Goal: Information Seeking & Learning: Learn about a topic

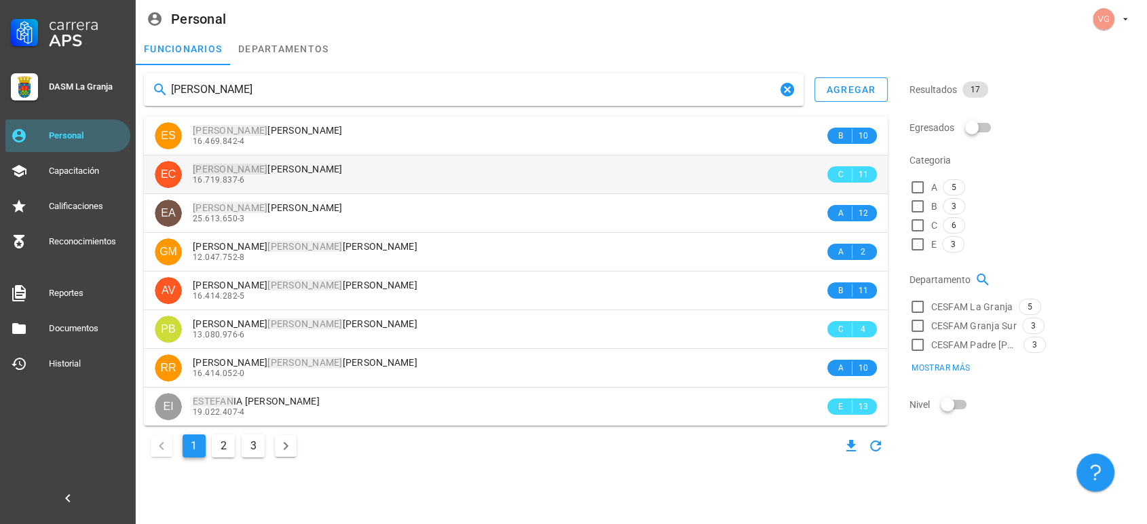
type input "[PERSON_NAME]"
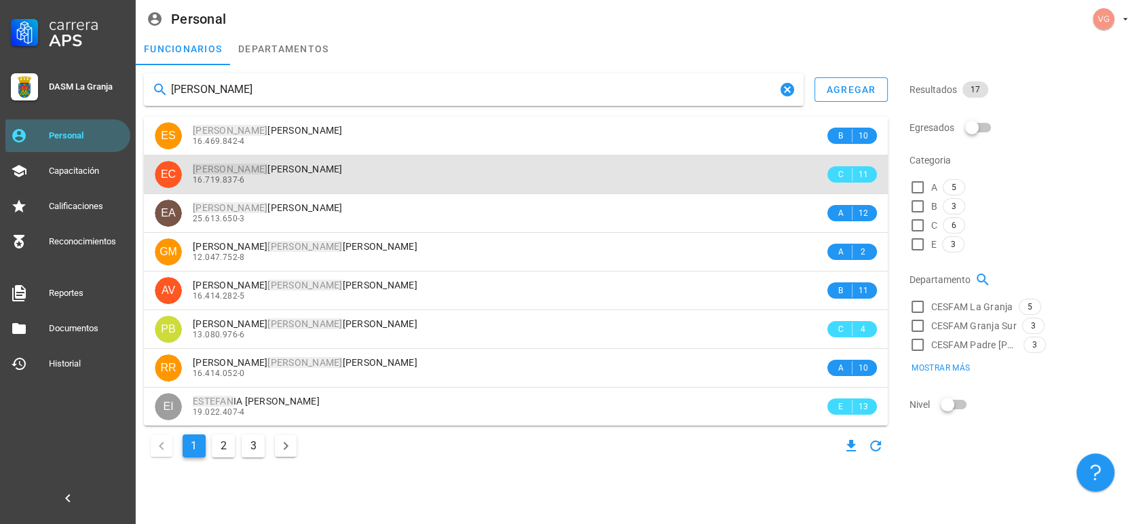
click at [343, 173] on span "[PERSON_NAME]" at bounding box center [268, 169] width 150 height 11
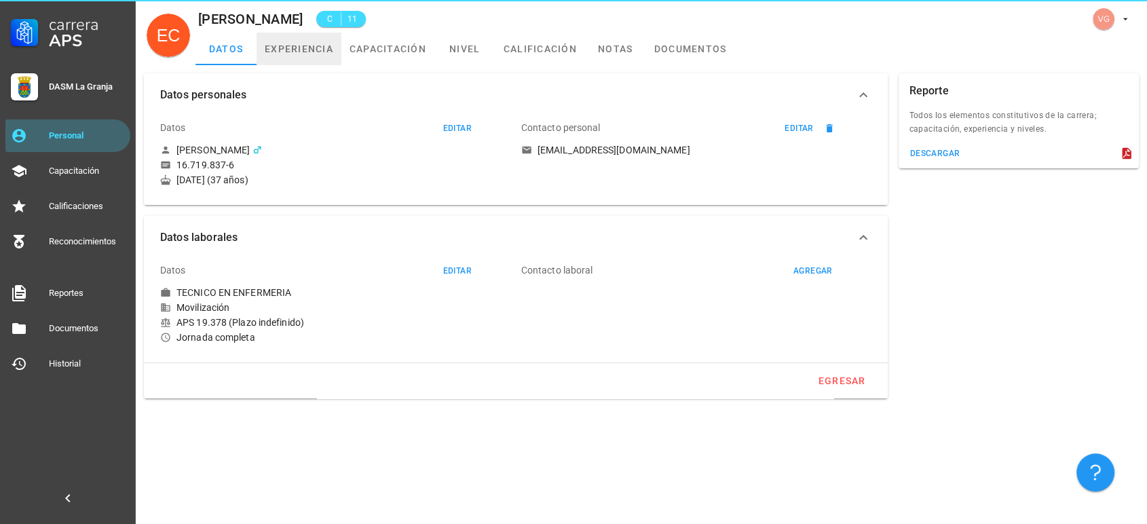
click at [321, 45] on link "experiencia" at bounding box center [298, 49] width 85 height 33
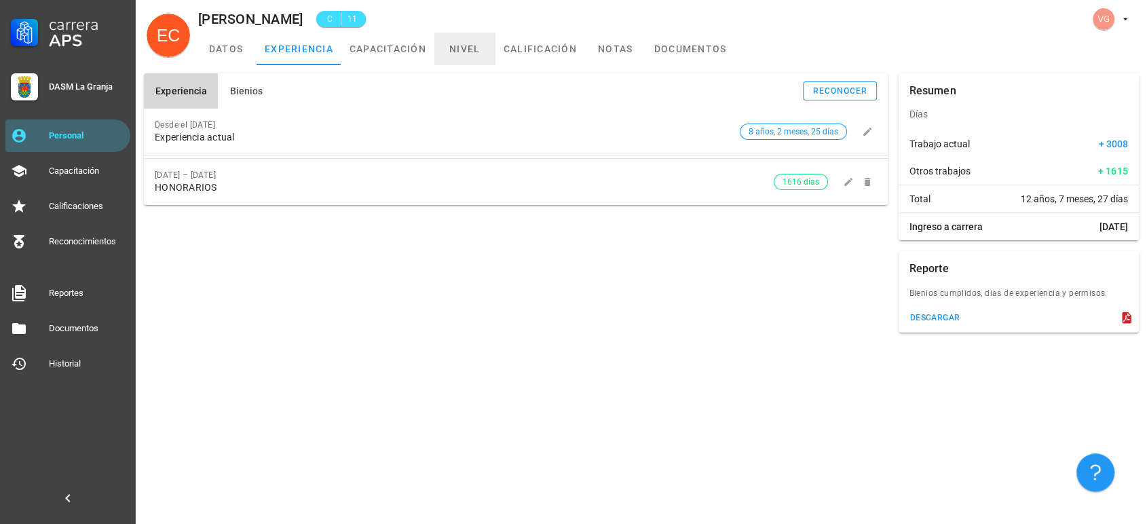
click at [472, 42] on link "nivel" at bounding box center [464, 49] width 61 height 33
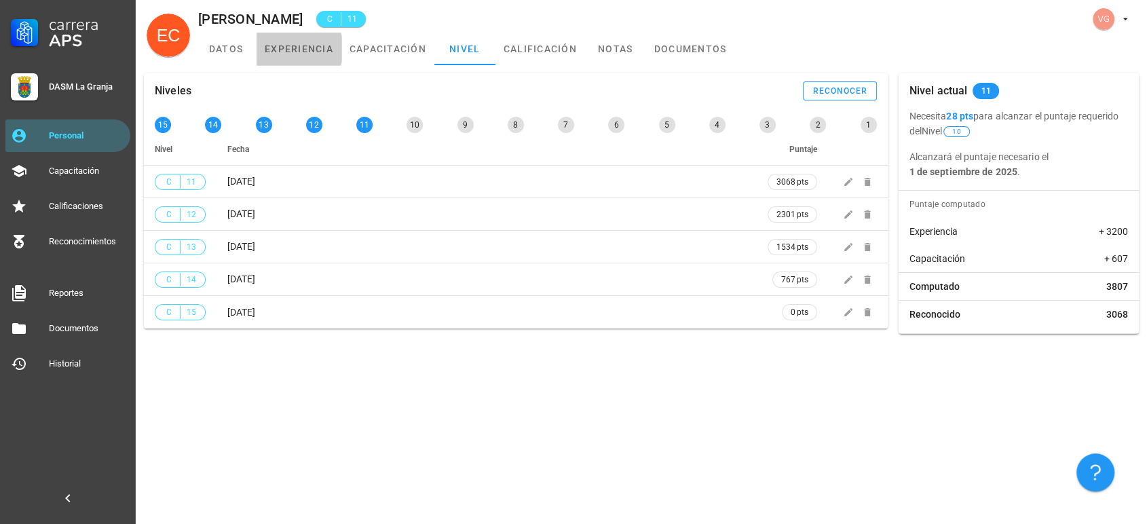
click at [281, 50] on link "experiencia" at bounding box center [298, 49] width 85 height 33
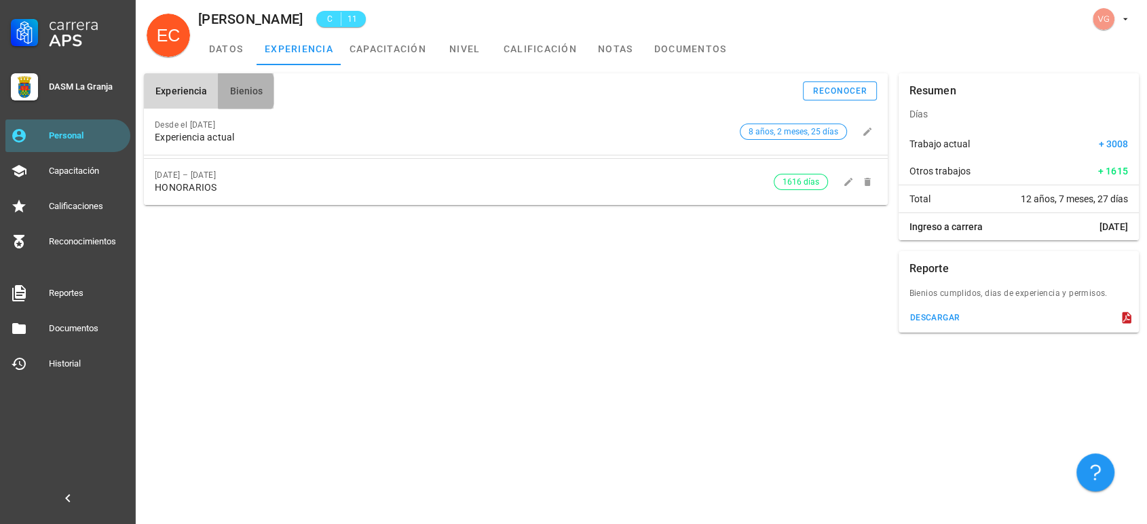
click at [232, 93] on span "Bienios" at bounding box center [246, 90] width 34 height 11
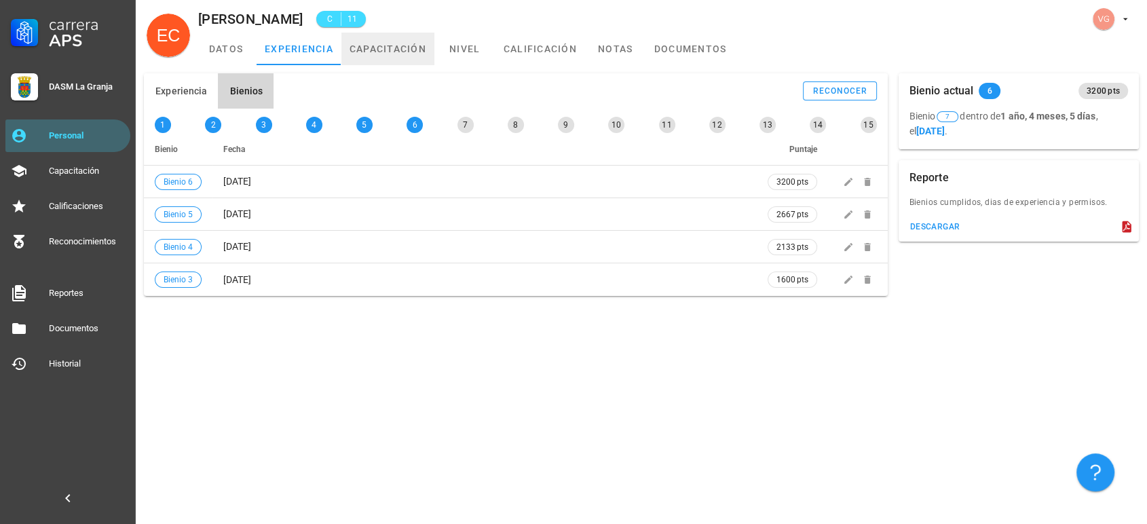
click at [376, 52] on link "capacitación" at bounding box center [387, 49] width 93 height 33
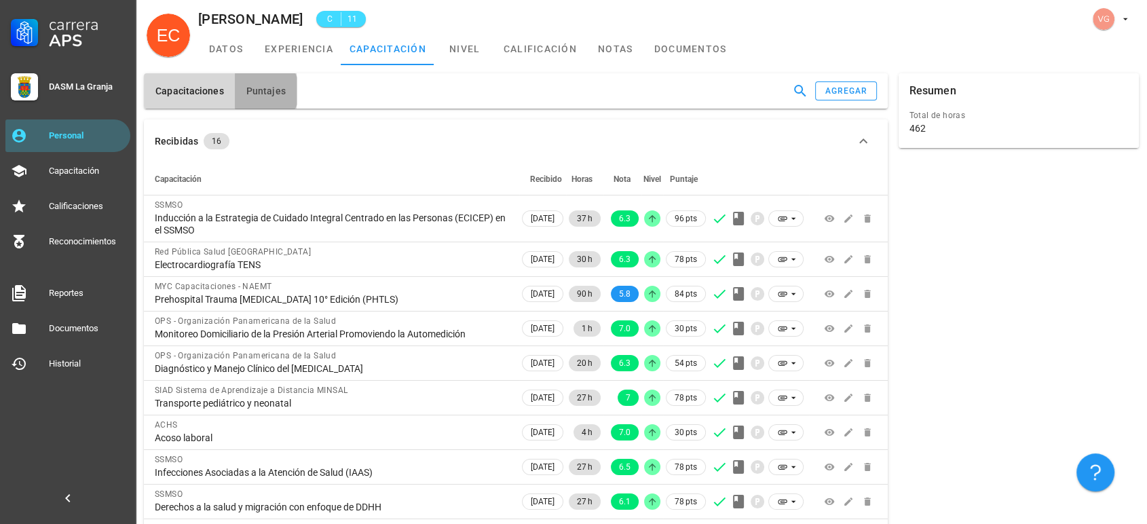
click at [272, 88] on span "Puntajes" at bounding box center [266, 90] width 40 height 11
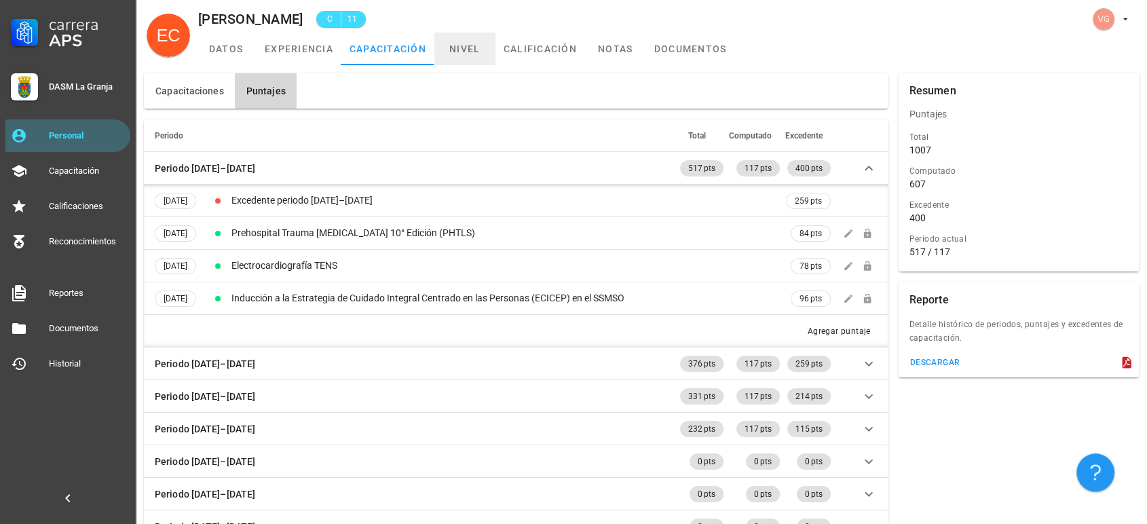
click at [463, 47] on link "nivel" at bounding box center [464, 49] width 61 height 33
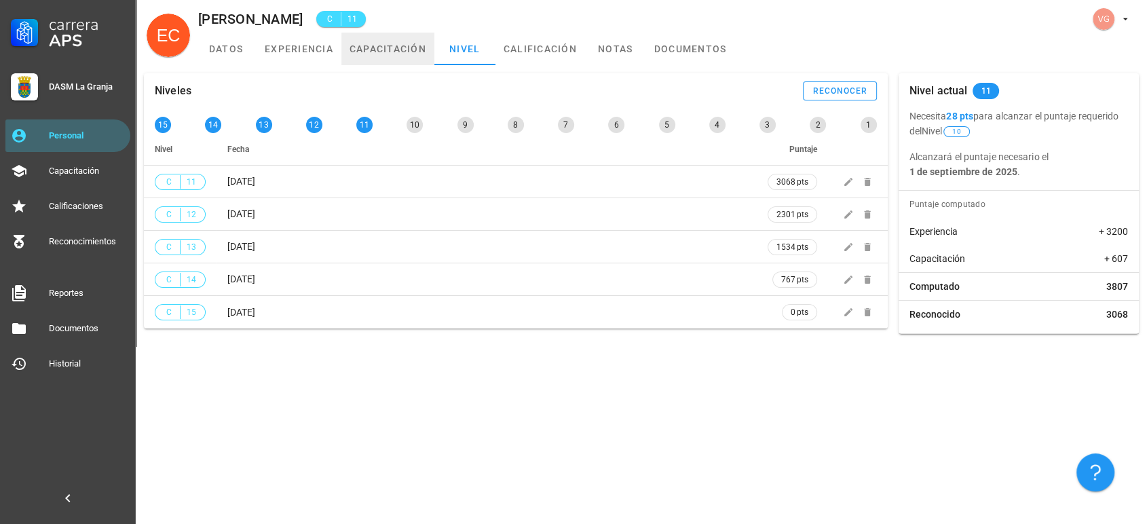
click at [420, 52] on link "capacitación" at bounding box center [387, 49] width 93 height 33
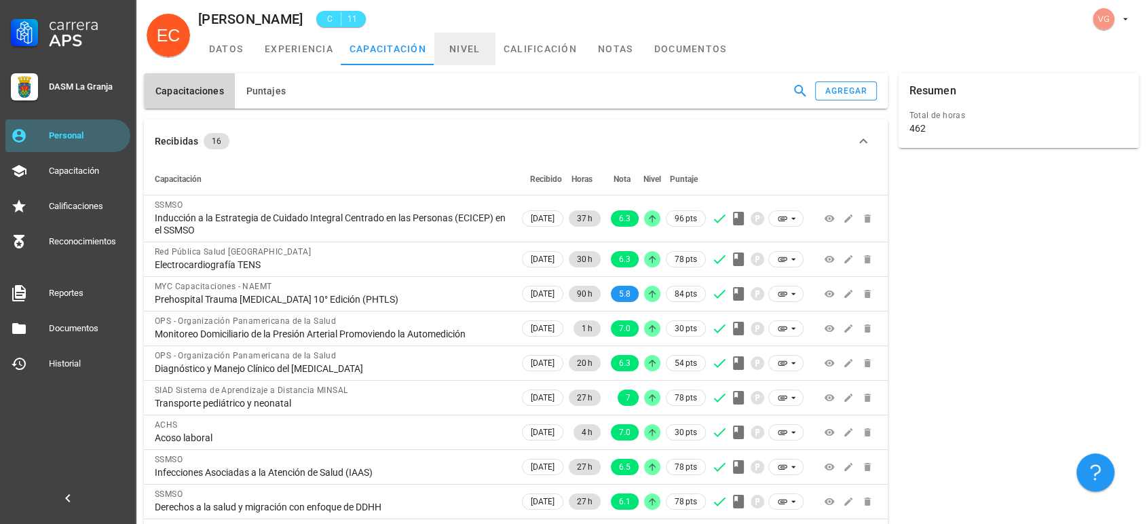
click at [461, 60] on link "nivel" at bounding box center [464, 49] width 61 height 33
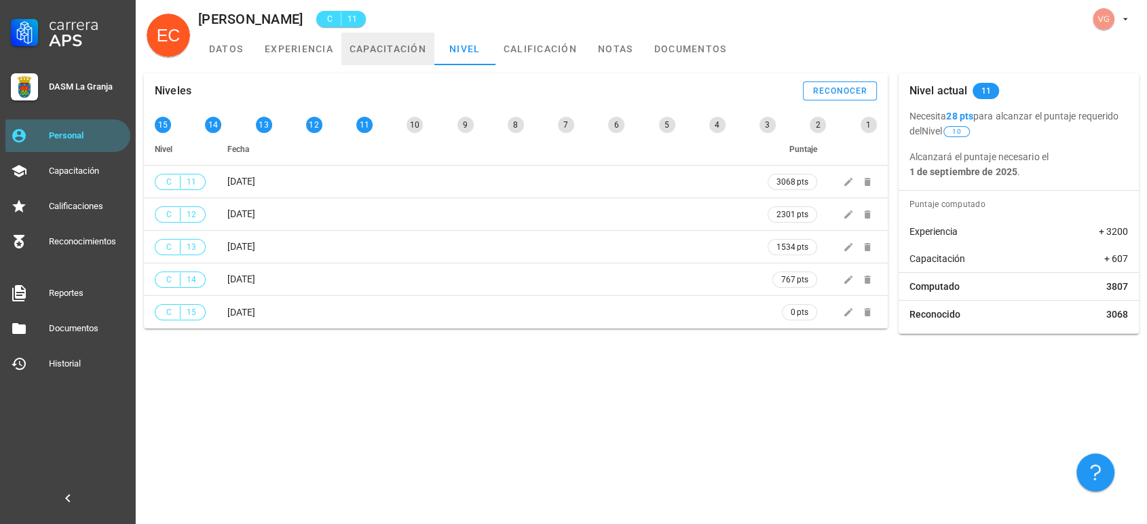
click at [407, 47] on link "capacitación" at bounding box center [387, 49] width 93 height 33
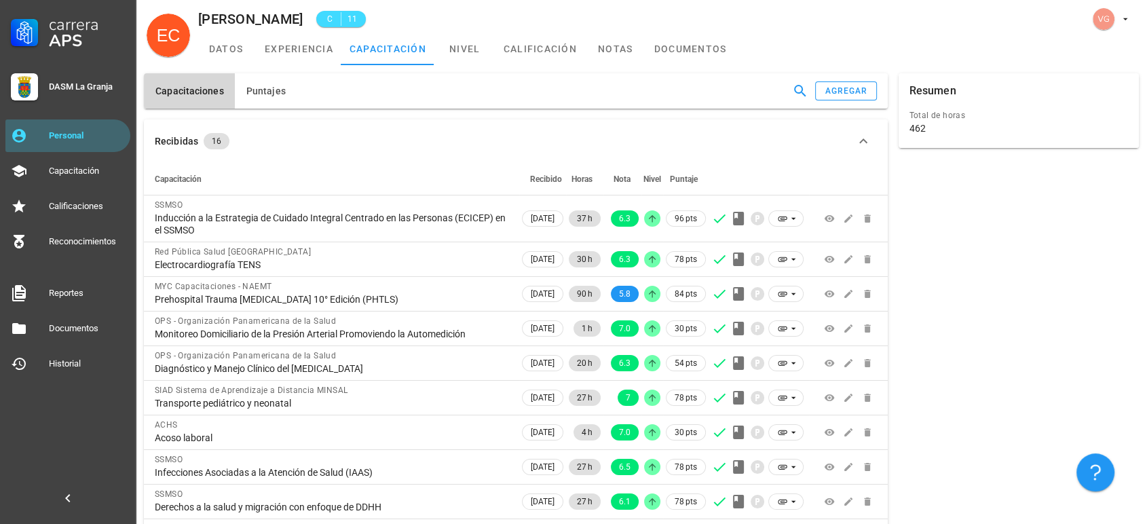
click at [281, 72] on div "Capacitaciones Puntajes agregar" at bounding box center [515, 91] width 754 height 46
click at [282, 83] on button "Puntajes" at bounding box center [266, 90] width 62 height 35
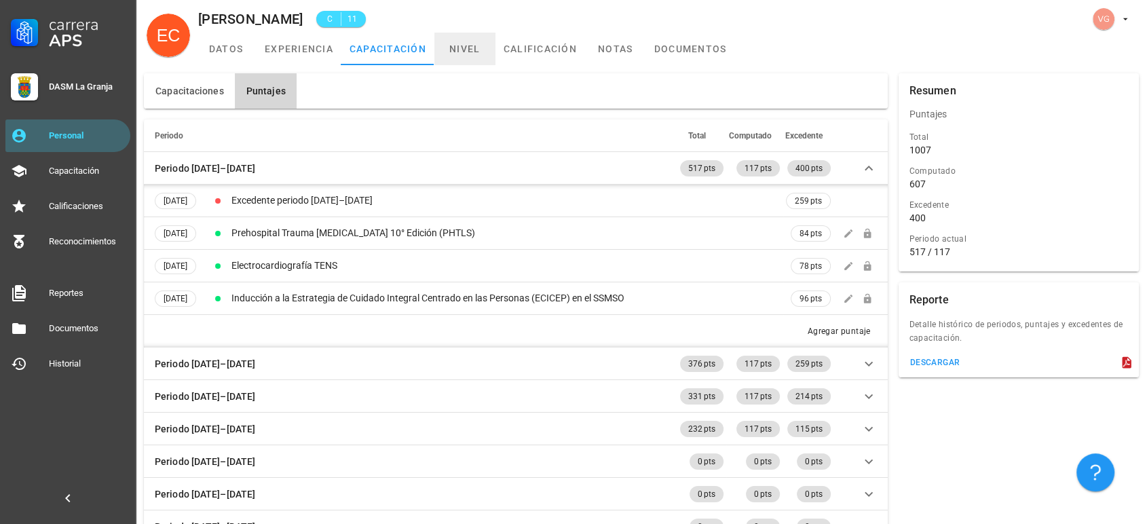
drag, startPoint x: 475, startPoint y: 56, endPoint x: 482, endPoint y: 60, distance: 7.6
click at [475, 56] on link "nivel" at bounding box center [464, 49] width 61 height 33
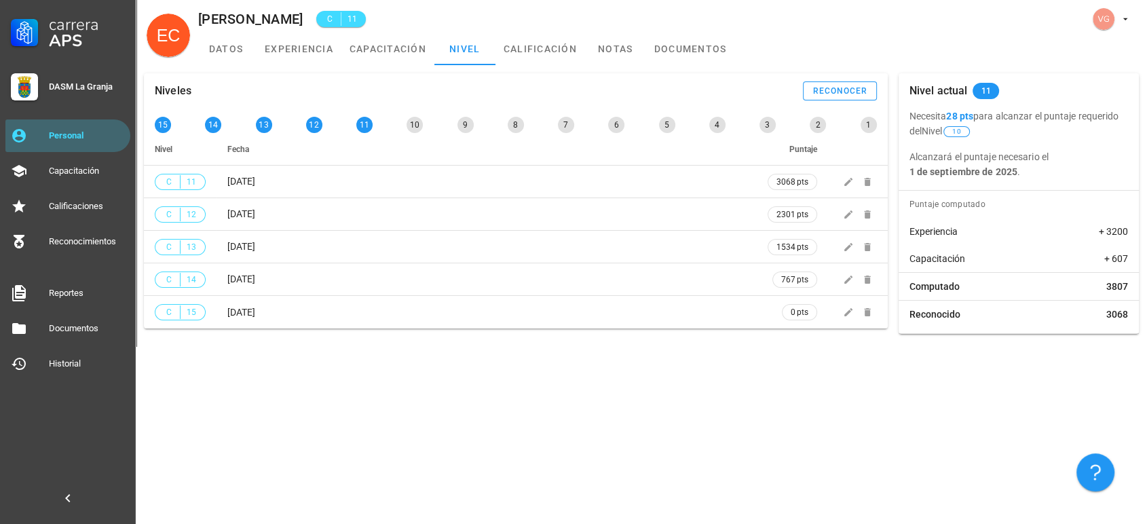
click at [390, 68] on div "Niveles reconocer 15 14 13 12 11 10 9 8 7 6 5 4 3 2 1 Nivel Fecha Puntaje C 11 …" at bounding box center [515, 201] width 754 height 266
click at [391, 55] on link "capacitación" at bounding box center [387, 49] width 93 height 33
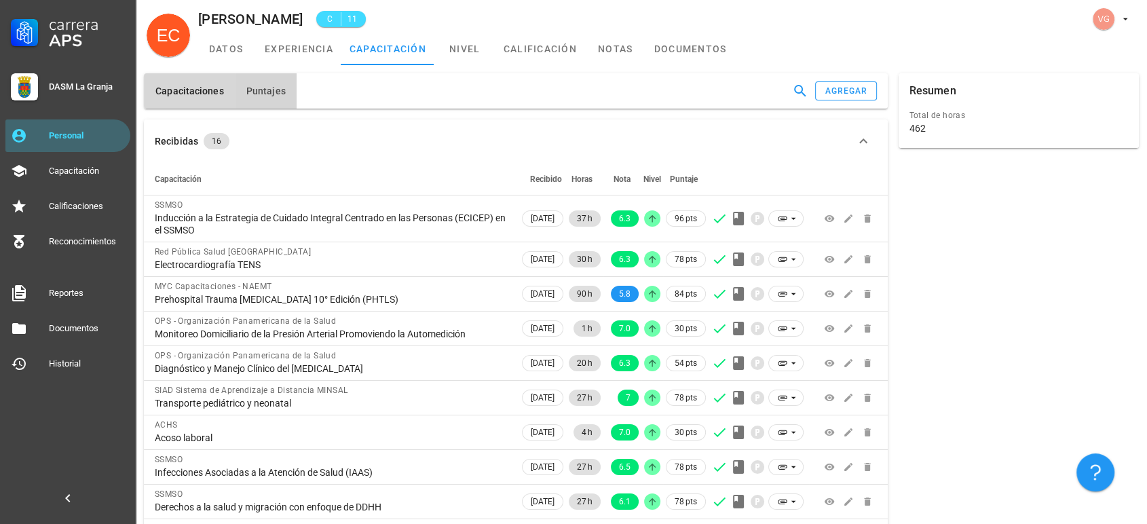
click at [270, 91] on span "Puntajes" at bounding box center [266, 90] width 40 height 11
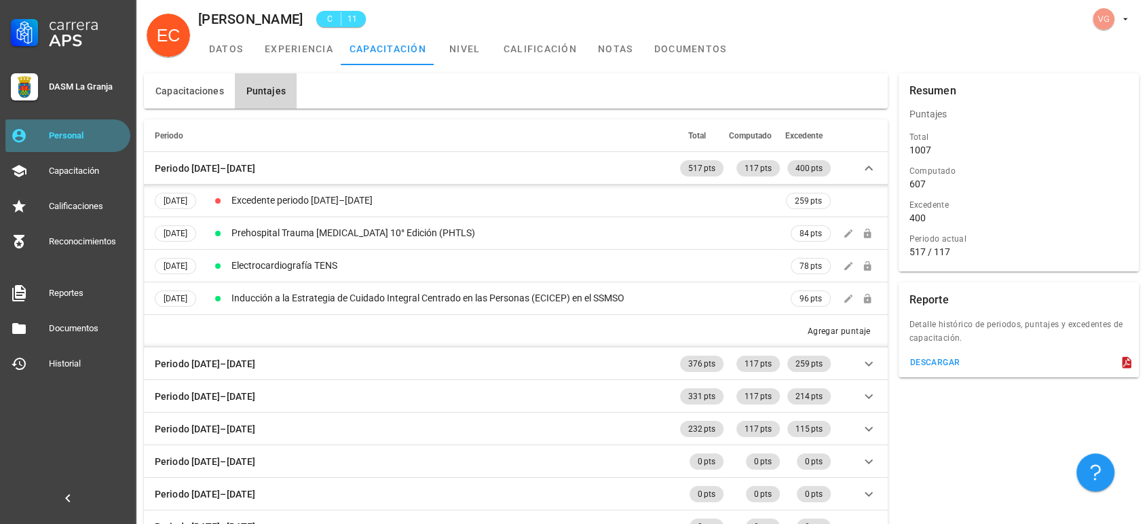
click at [98, 125] on div "Personal" at bounding box center [87, 136] width 76 height 22
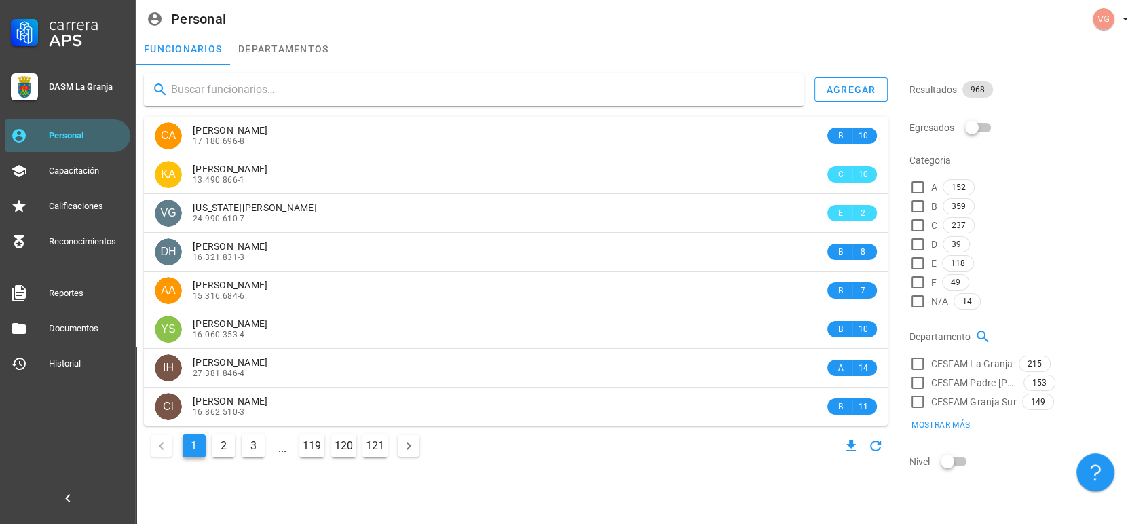
click at [288, 94] on input "text" at bounding box center [481, 90] width 621 height 22
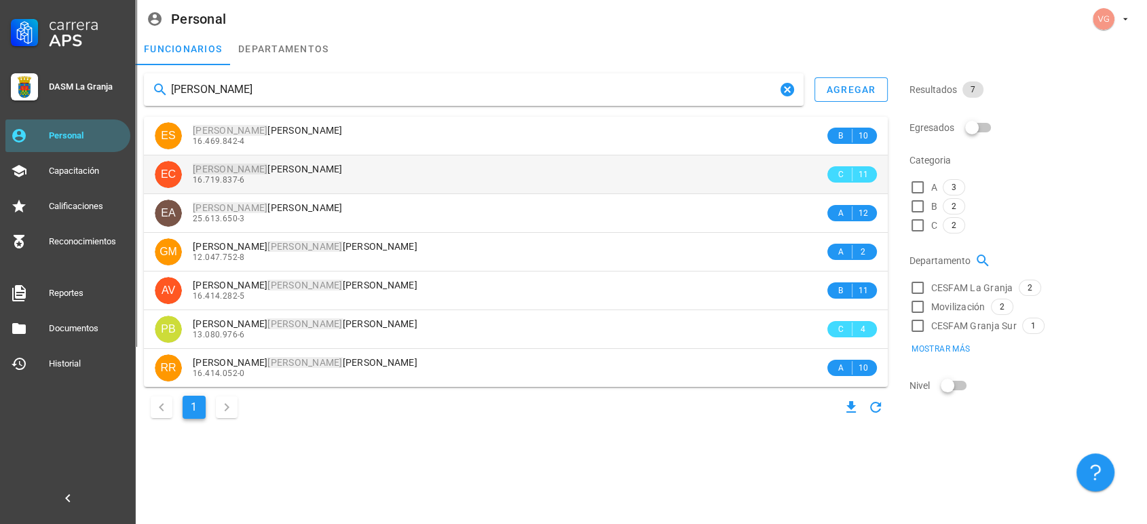
type input "[PERSON_NAME]"
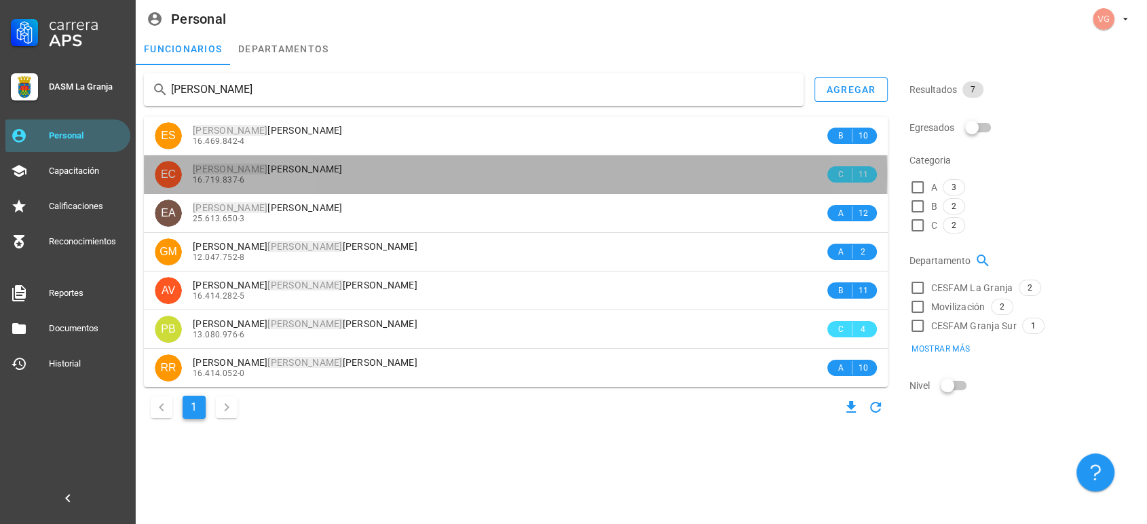
click at [379, 182] on div "16.719.837-6" at bounding box center [509, 179] width 632 height 9
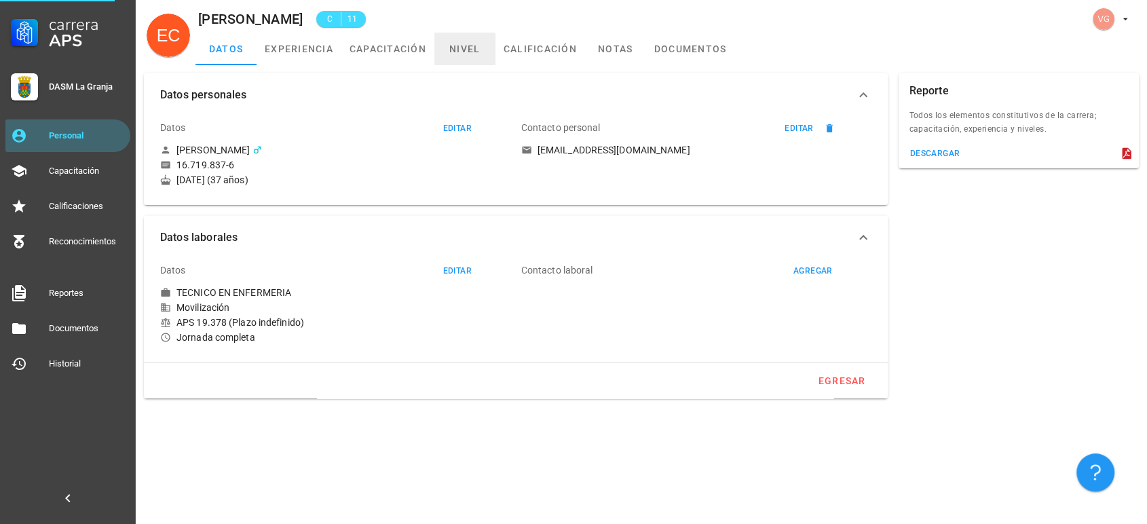
click at [470, 44] on link "nivel" at bounding box center [464, 49] width 61 height 33
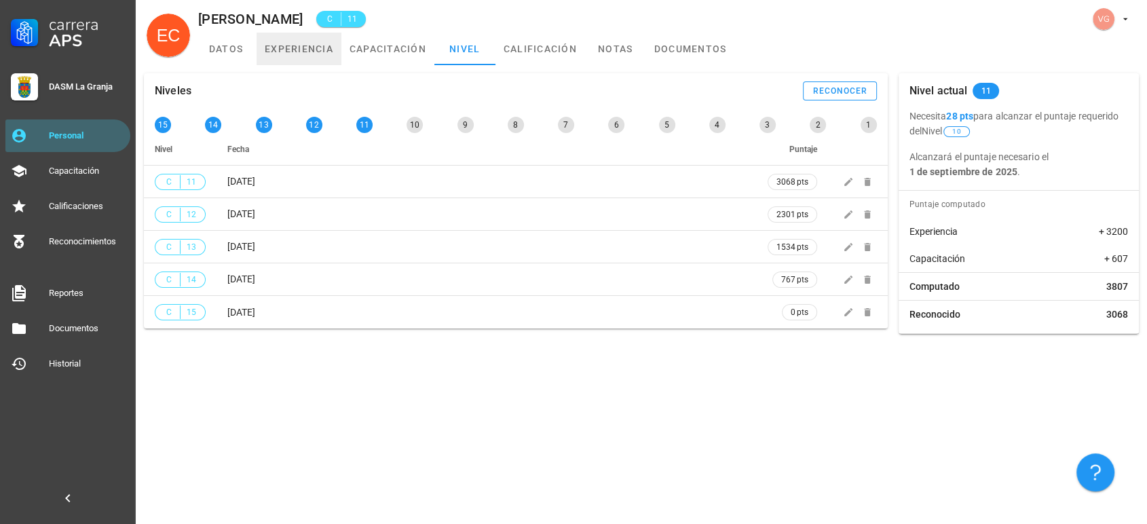
click at [326, 40] on link "experiencia" at bounding box center [298, 49] width 85 height 33
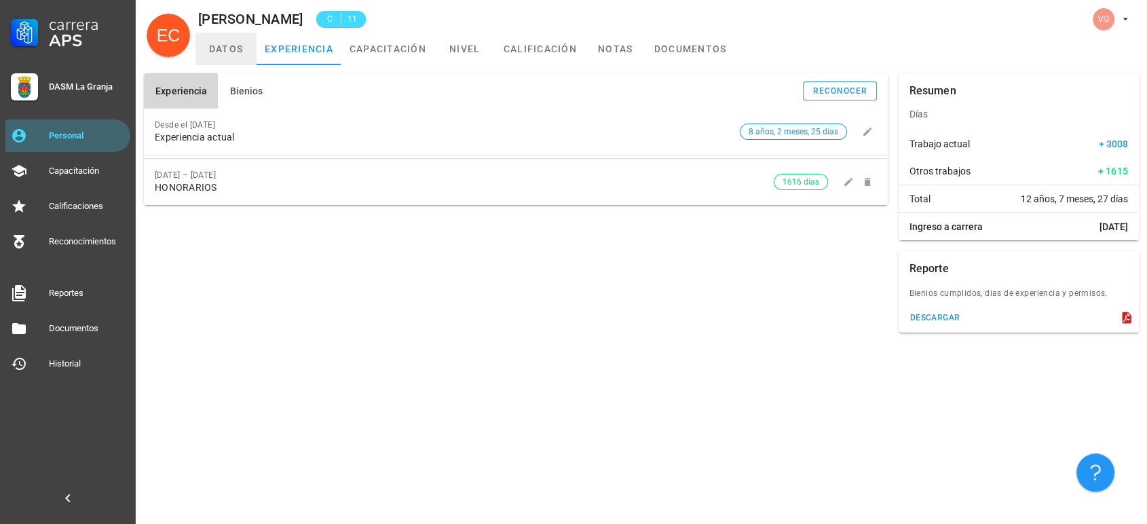
click at [231, 54] on link "datos" at bounding box center [225, 49] width 61 height 33
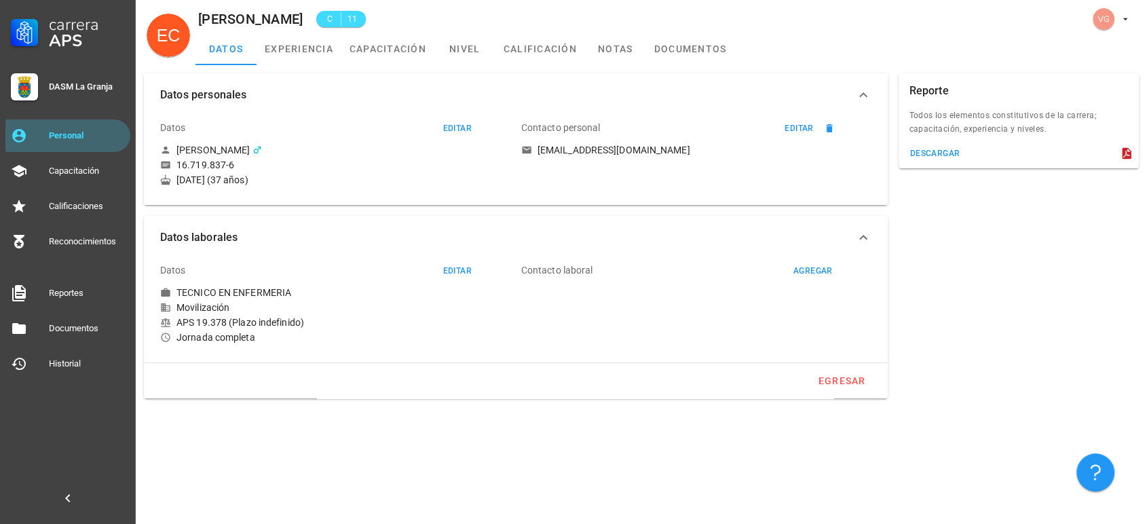
click at [291, 69] on div "Datos personales Datos editar [PERSON_NAME] 16.719.837-6 [DATE] (37 años) Conta…" at bounding box center [515, 139] width 754 height 142
click at [296, 50] on link "experiencia" at bounding box center [298, 49] width 85 height 33
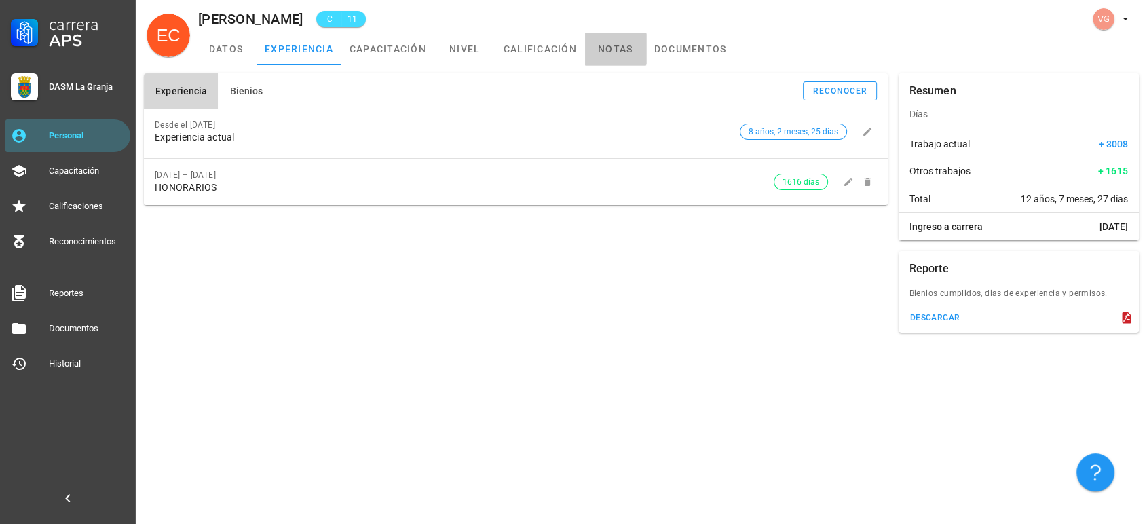
click at [608, 51] on link "notas" at bounding box center [615, 49] width 61 height 33
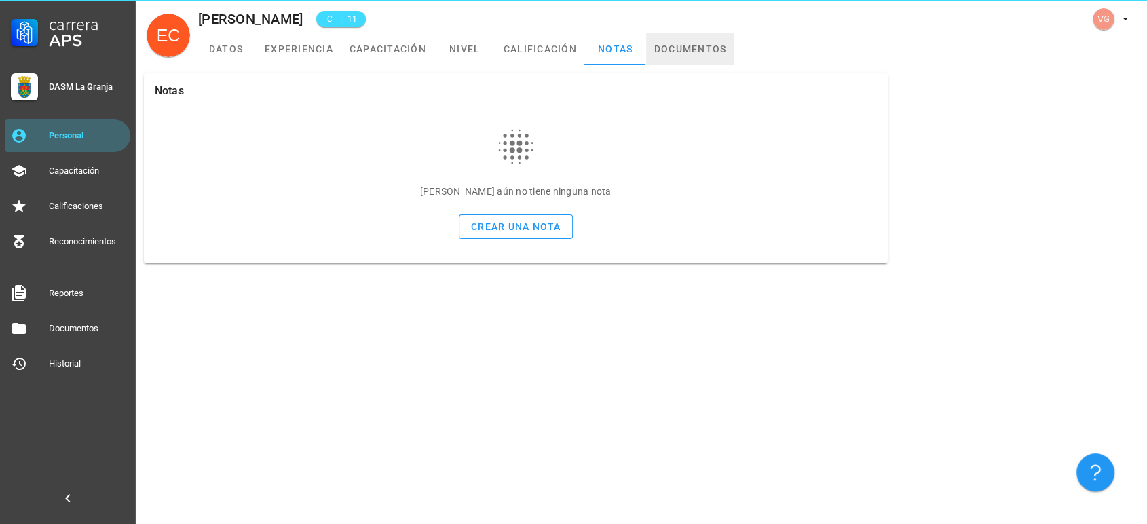
click at [672, 52] on link "documentos" at bounding box center [690, 49] width 89 height 33
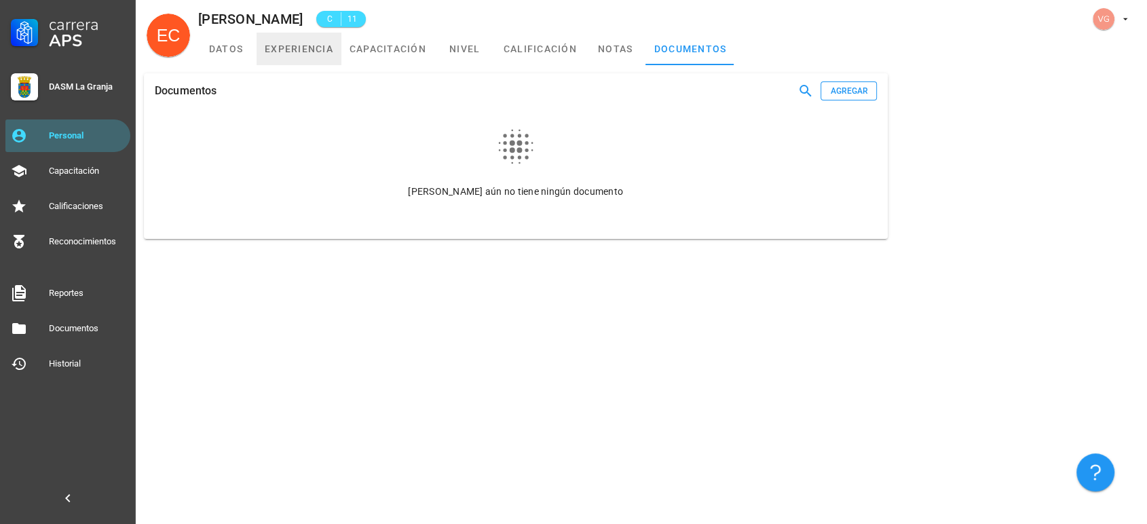
click at [292, 45] on link "experiencia" at bounding box center [298, 49] width 85 height 33
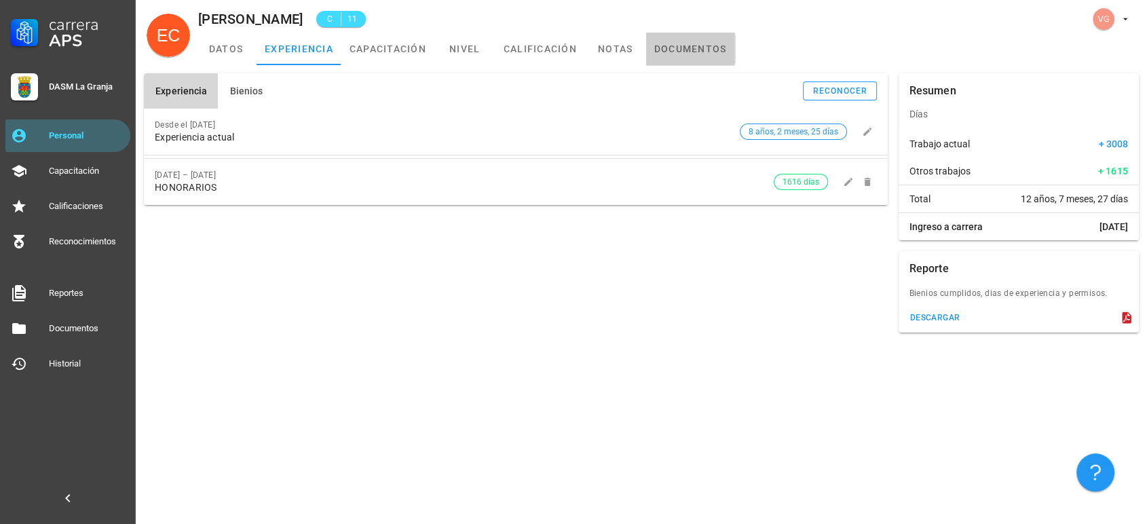
click at [681, 46] on link "documentos" at bounding box center [690, 49] width 89 height 33
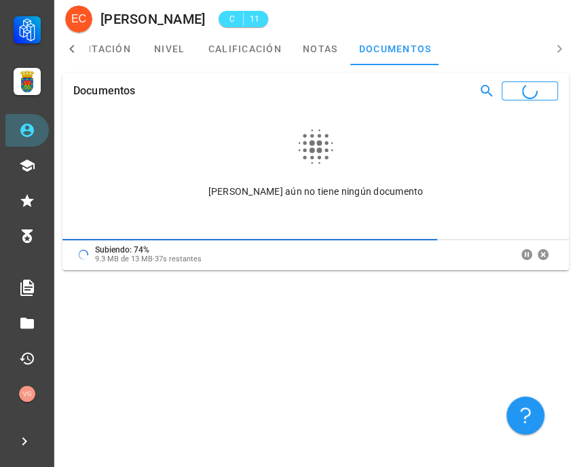
click at [73, 45] on icon at bounding box center [71, 49] width 5 height 8
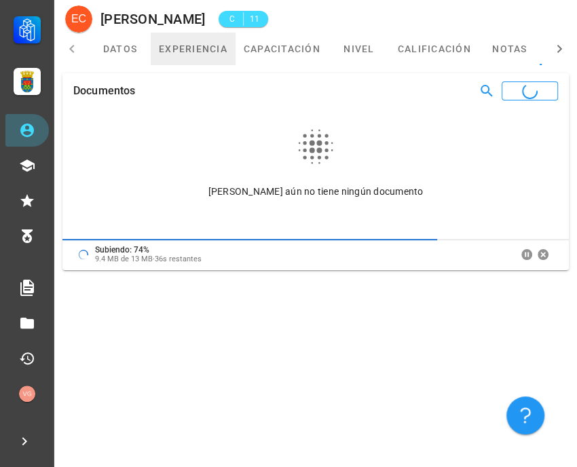
click at [206, 48] on link "experiencia" at bounding box center [193, 49] width 85 height 33
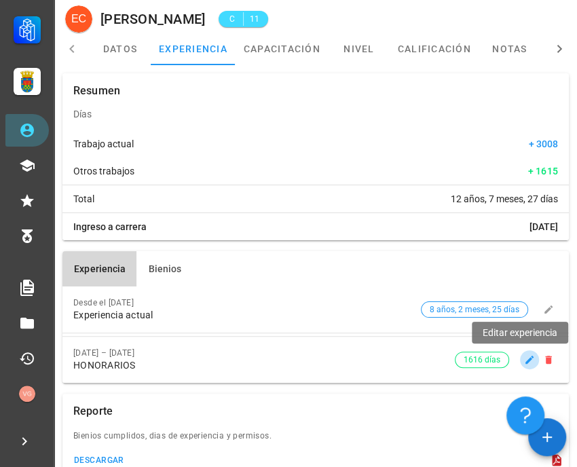
click at [527, 360] on icon "button" at bounding box center [529, 360] width 8 height 8
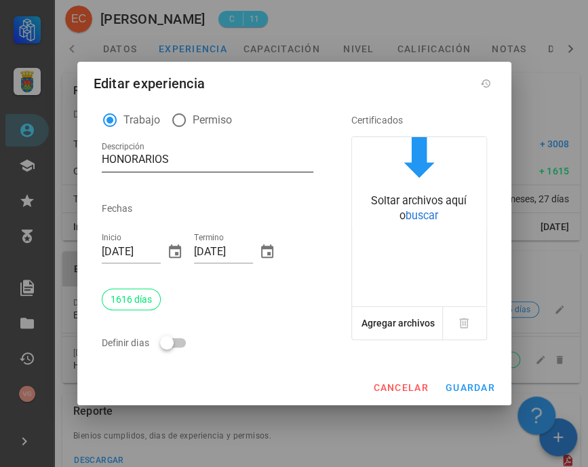
click at [126, 155] on textarea "HONORARIOS" at bounding box center [208, 161] width 212 height 22
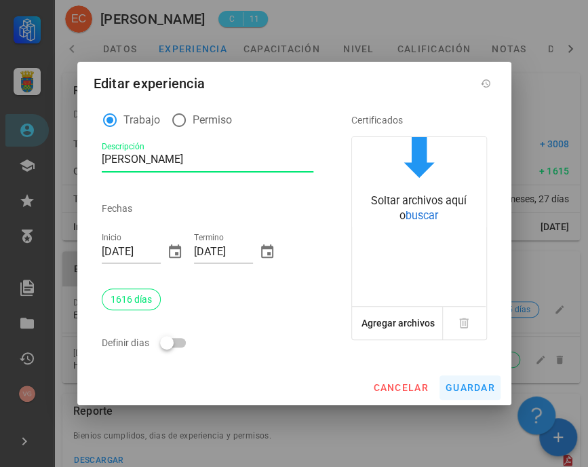
type textarea "[PERSON_NAME]"
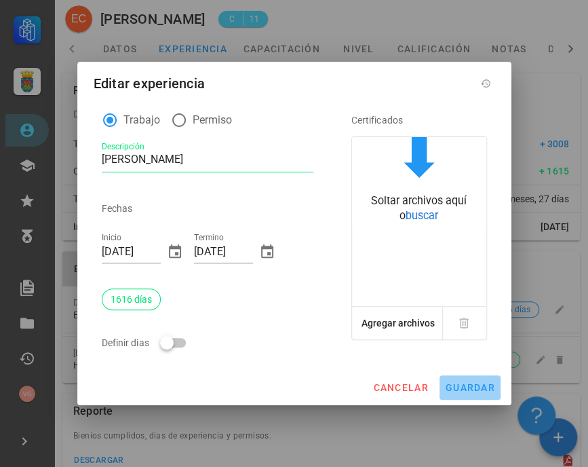
click at [467, 386] on span "guardar" at bounding box center [470, 387] width 50 height 11
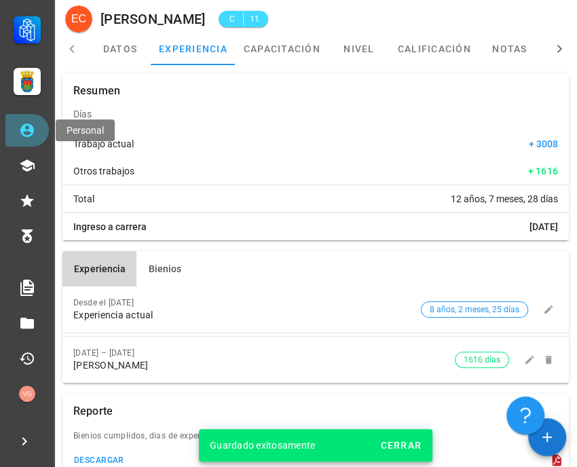
click at [43, 134] on link "Personal" at bounding box center [26, 130] width 43 height 33
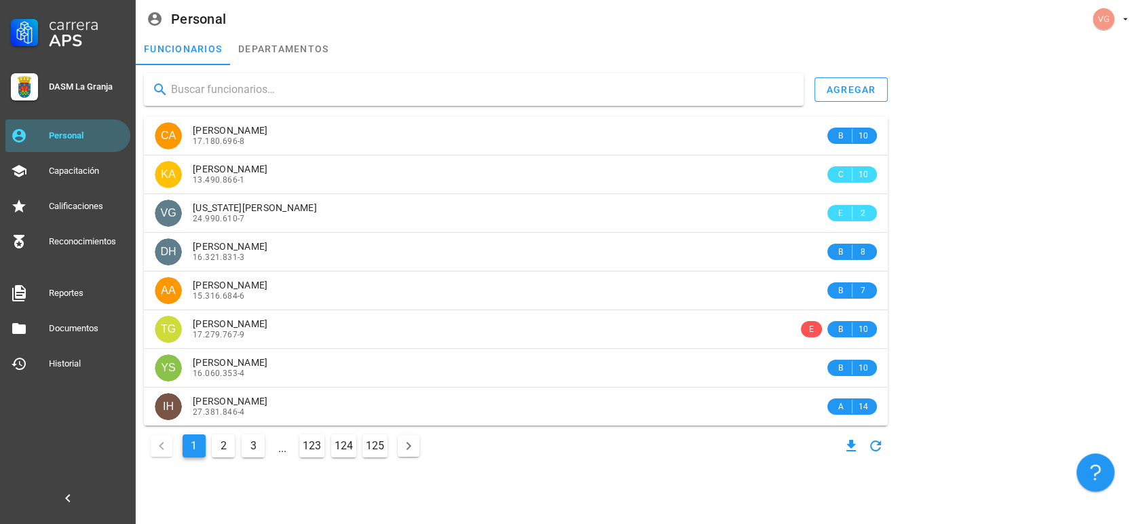
click at [191, 93] on input "text" at bounding box center [481, 90] width 621 height 22
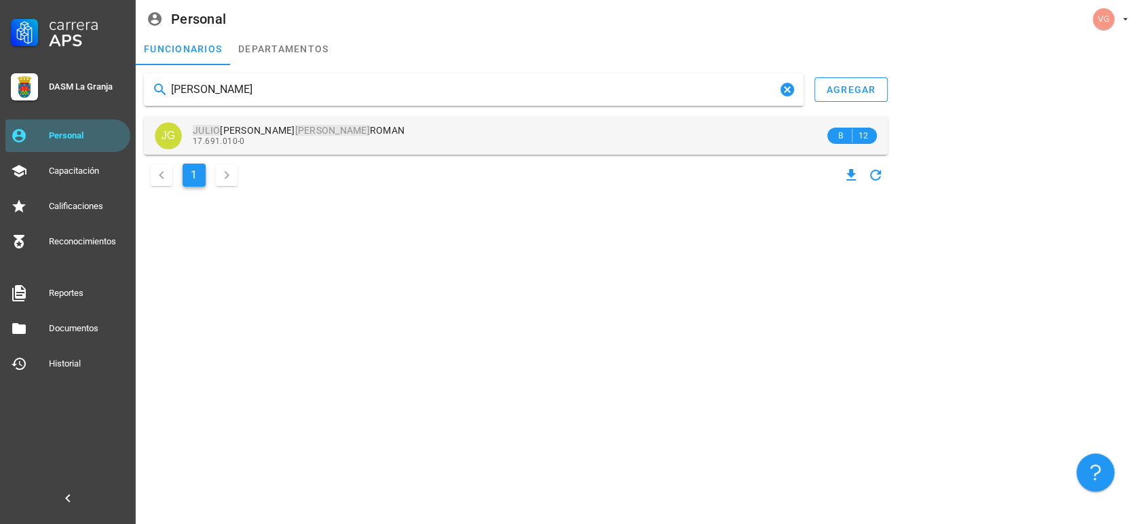
type input "[PERSON_NAME]"
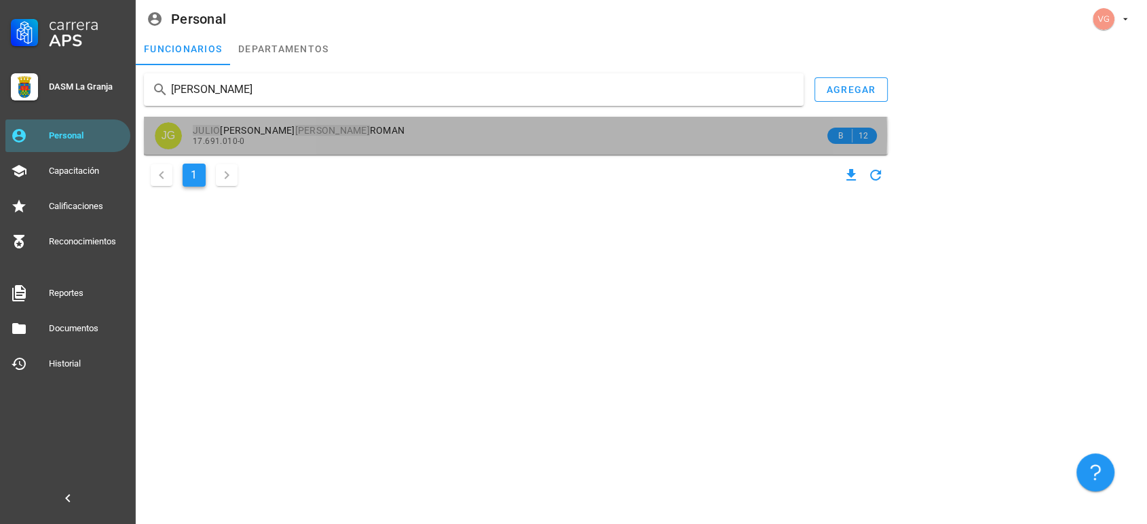
click at [321, 147] on div "[PERSON_NAME] 17.691.010-0" at bounding box center [509, 135] width 632 height 37
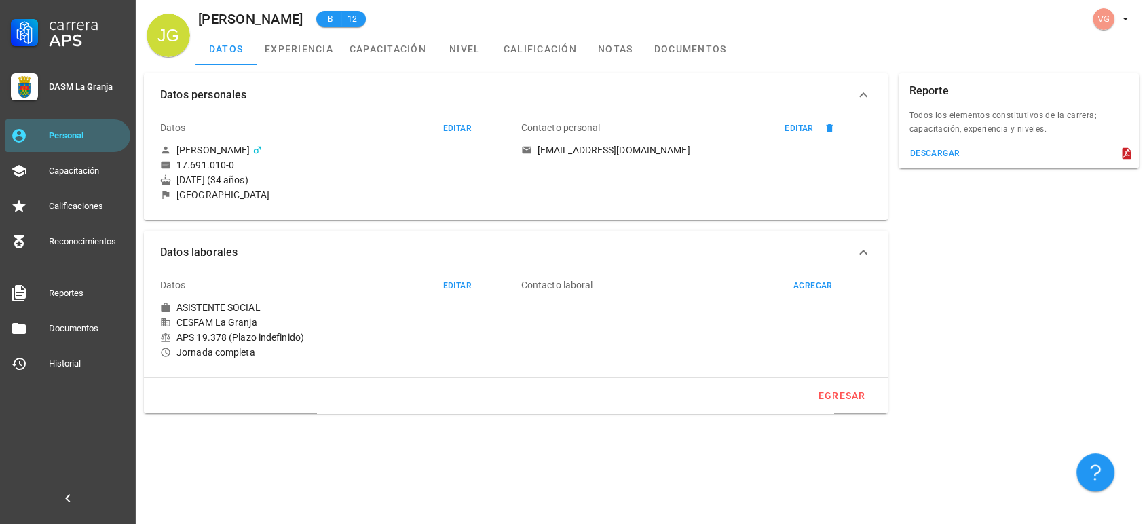
click at [282, 336] on div "APS 19.378 (Plazo indefinido)" at bounding box center [335, 337] width 350 height 12
click at [282, 58] on link "experiencia" at bounding box center [298, 49] width 85 height 33
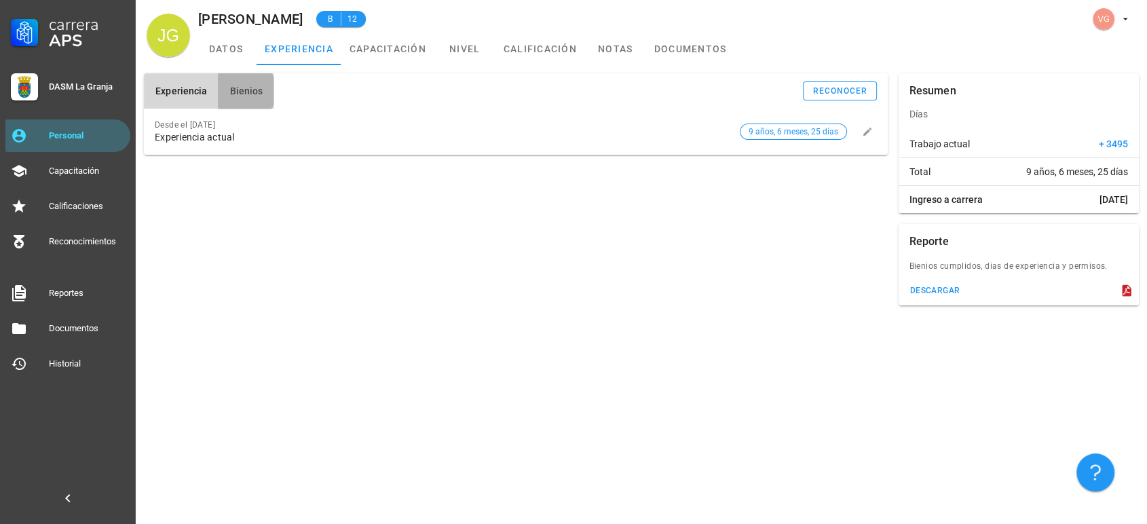
click at [244, 90] on span "Bienios" at bounding box center [246, 90] width 34 height 11
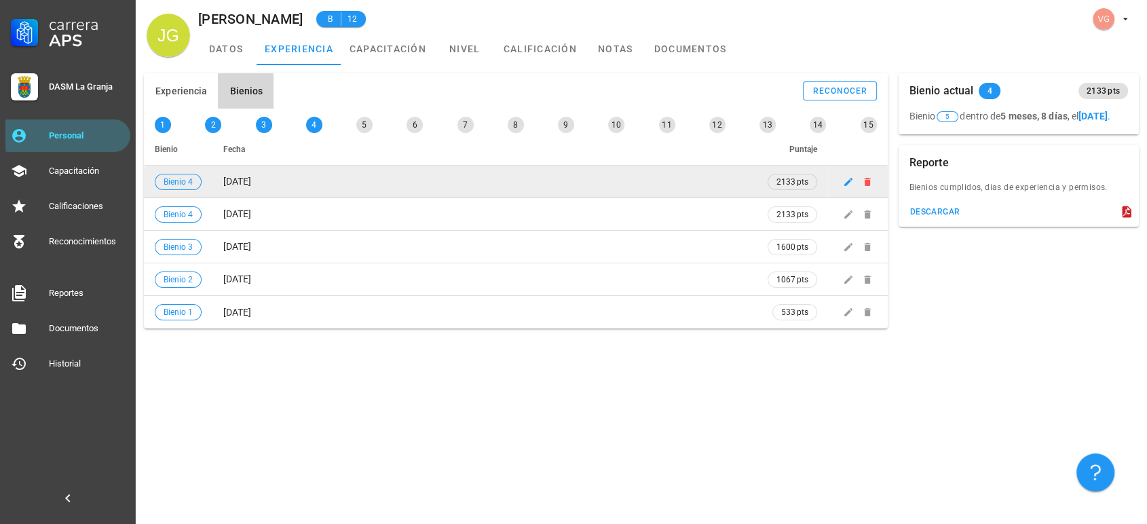
click at [244, 183] on span "[DATE]" at bounding box center [237, 181] width 28 height 11
drag, startPoint x: 244, startPoint y: 178, endPoint x: 268, endPoint y: 182, distance: 24.7
click at [251, 180] on span "[DATE]" at bounding box center [237, 181] width 28 height 11
click at [251, 183] on span "[DATE]" at bounding box center [237, 181] width 28 height 11
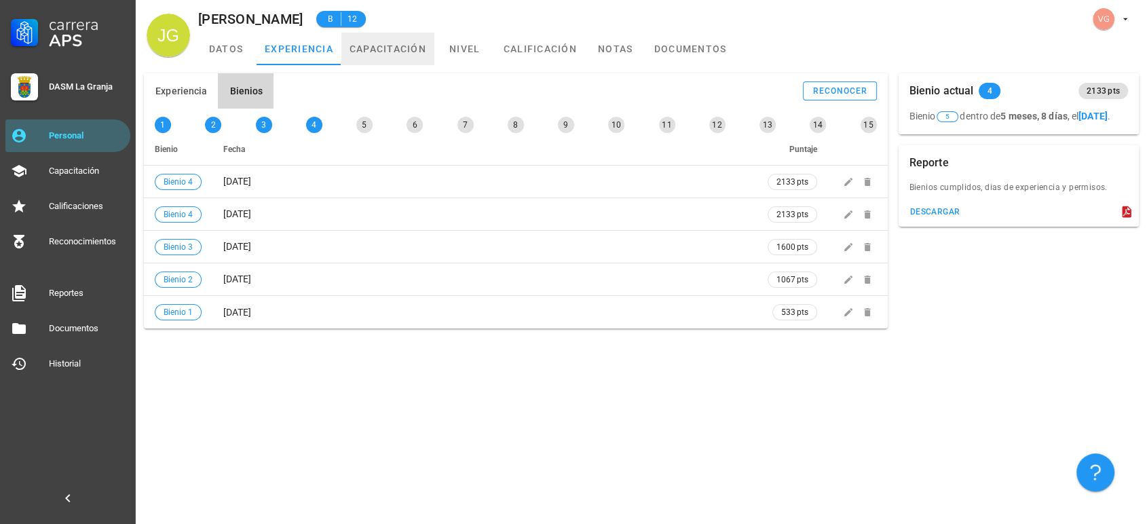
click at [402, 52] on link "capacitación" at bounding box center [387, 49] width 93 height 33
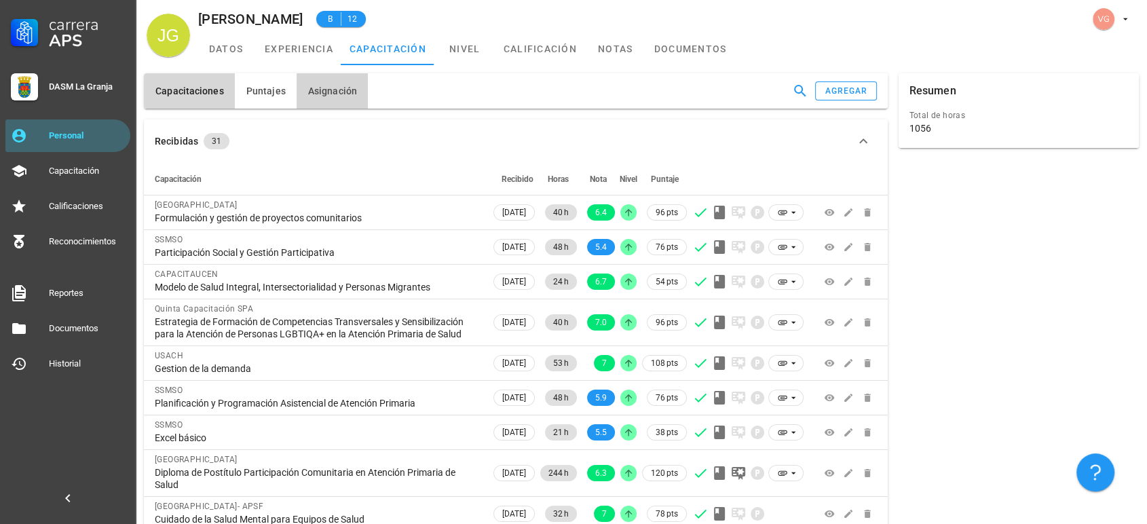
click at [296, 80] on button "Asignación" at bounding box center [331, 90] width 71 height 35
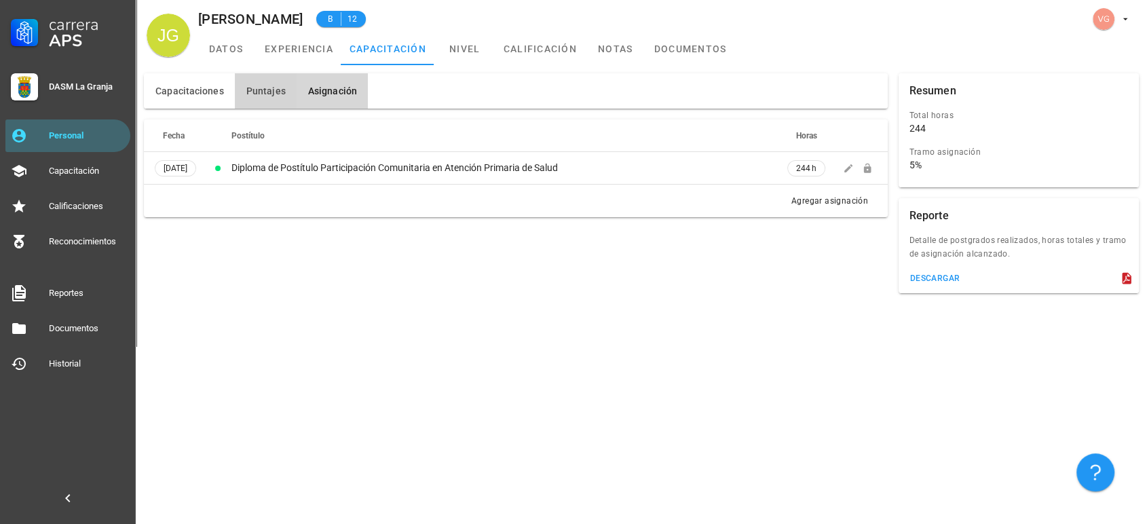
click at [260, 88] on span "Puntajes" at bounding box center [266, 90] width 40 height 11
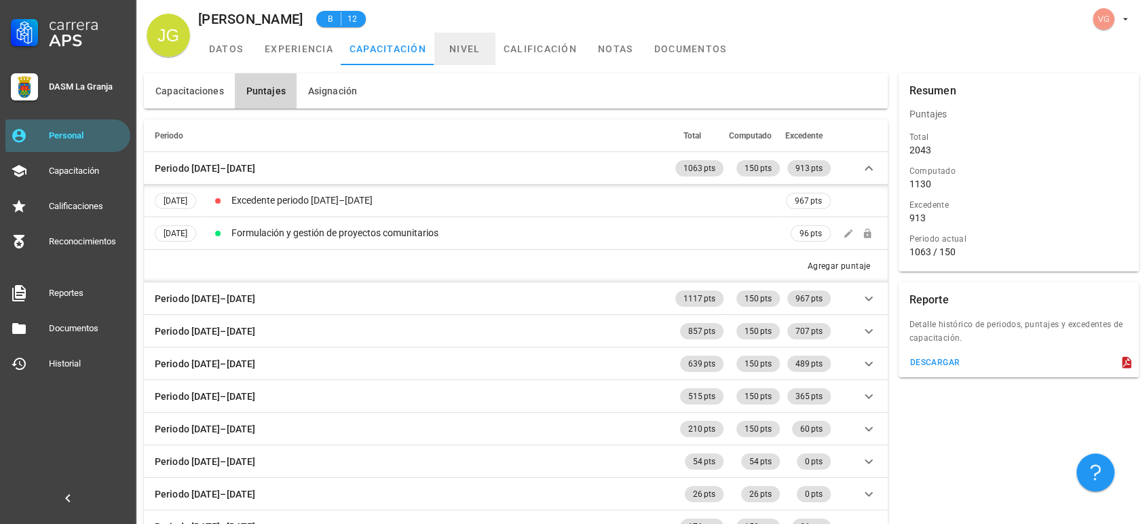
click at [467, 52] on link "nivel" at bounding box center [464, 49] width 61 height 33
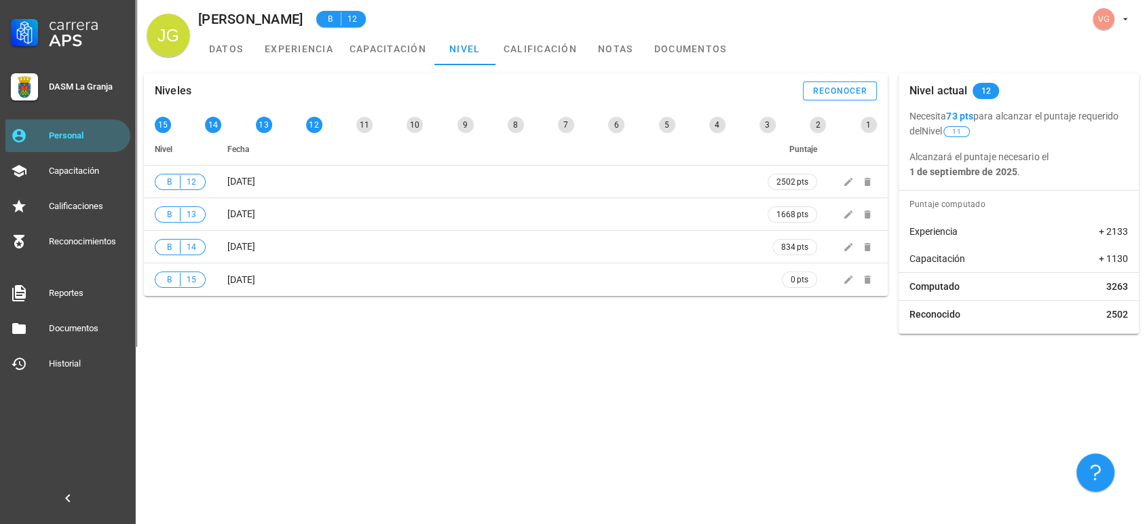
click at [951, 115] on b "73 pts" at bounding box center [959, 116] width 27 height 11
click at [963, 172] on b "1 de septiembre de 2025" at bounding box center [963, 171] width 108 height 11
click at [950, 174] on b "1 de septiembre de 2025" at bounding box center [963, 171] width 108 height 11
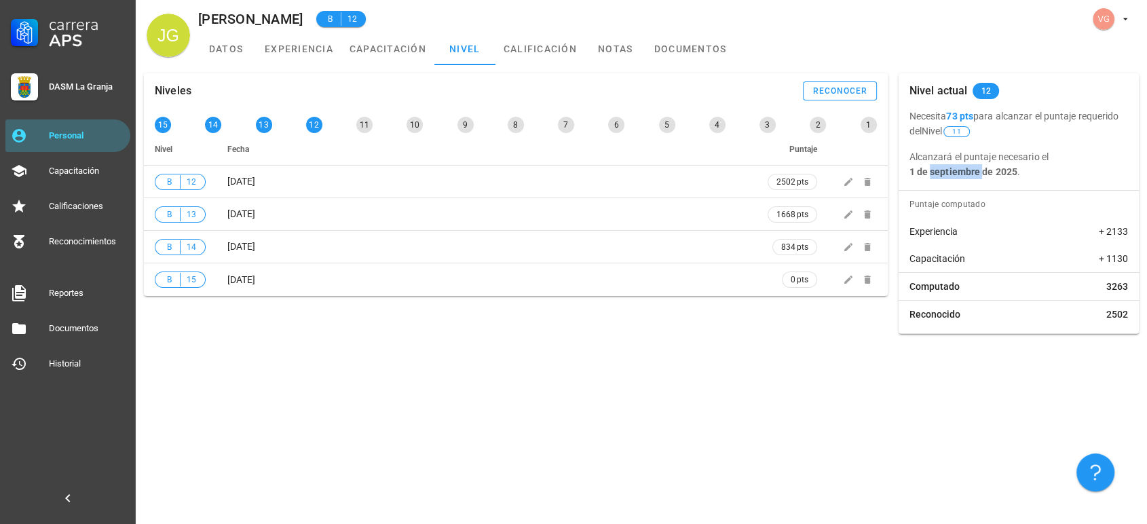
click at [950, 174] on b "1 de septiembre de 2025" at bounding box center [963, 171] width 108 height 11
click at [393, 45] on link "capacitación" at bounding box center [387, 49] width 93 height 33
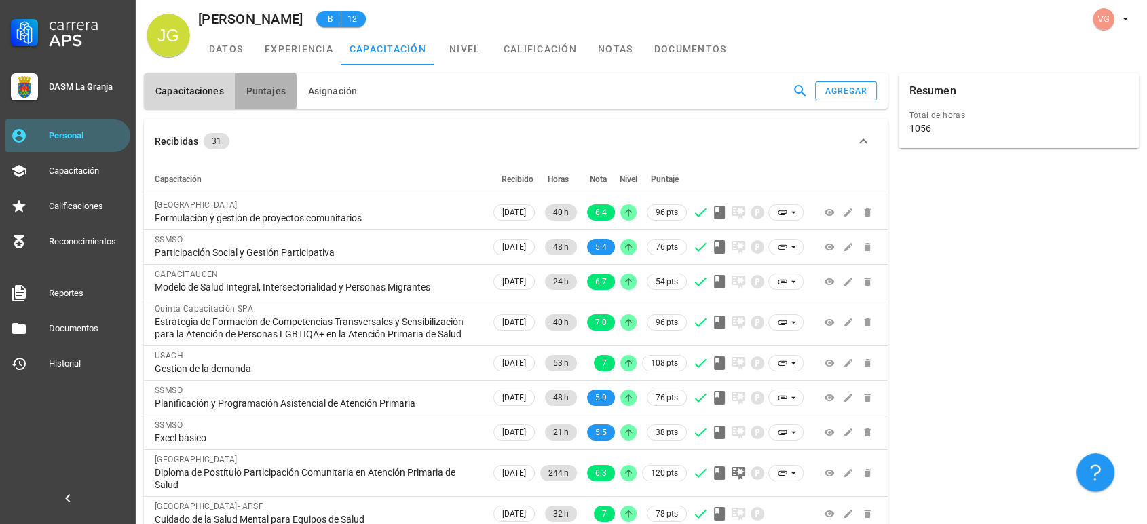
click at [257, 84] on button "Puntajes" at bounding box center [266, 90] width 62 height 35
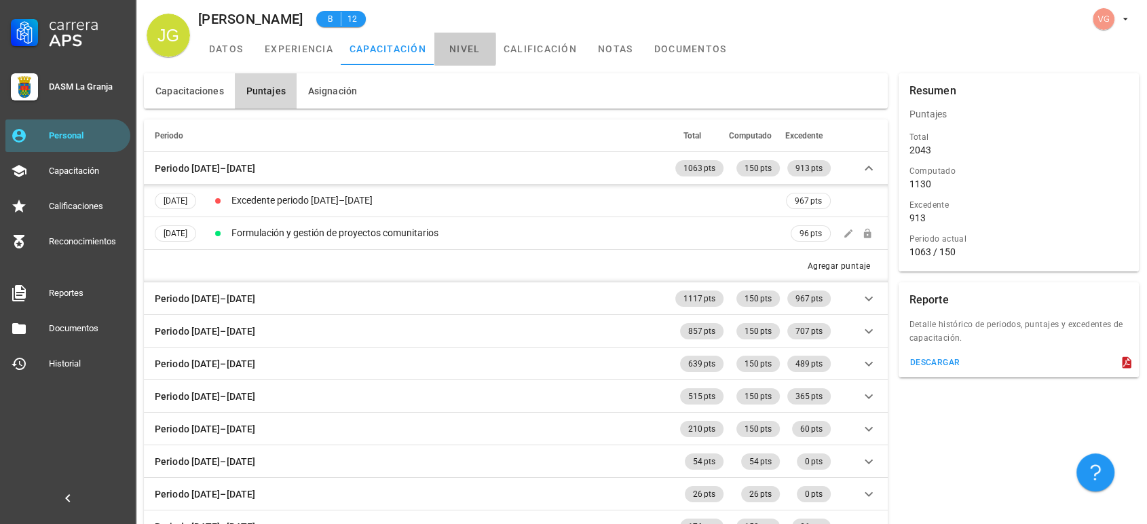
click at [477, 38] on link "nivel" at bounding box center [464, 49] width 61 height 33
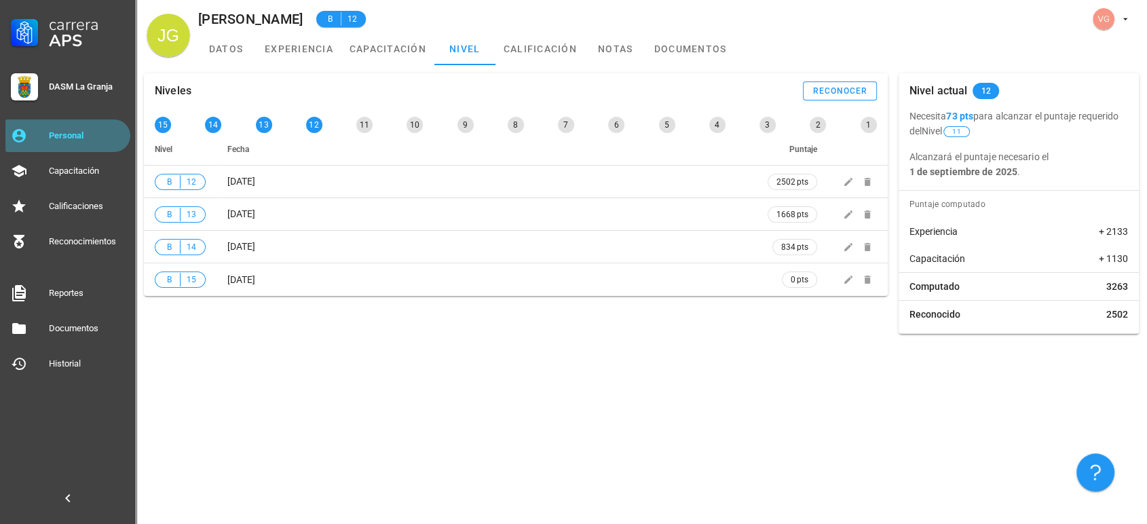
click at [54, 140] on div "Personal" at bounding box center [87, 135] width 76 height 11
